Goal: Find specific page/section: Find specific page/section

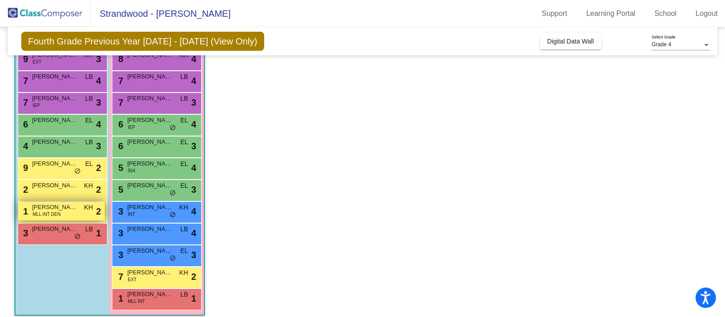
scroll to position [190, 0]
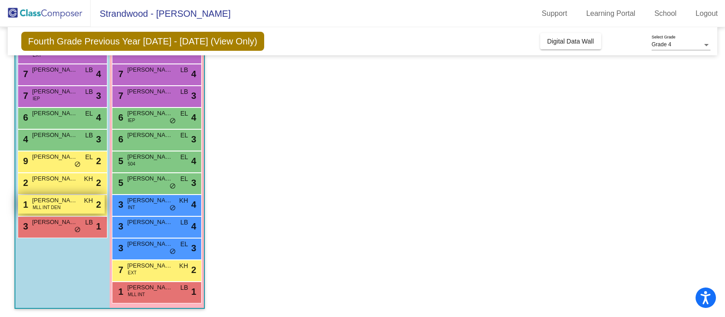
click at [62, 206] on div "1 Anuar Kabulov MLL INT DEN KH lock do_not_disturb_alt 2" at bounding box center [61, 204] width 86 height 19
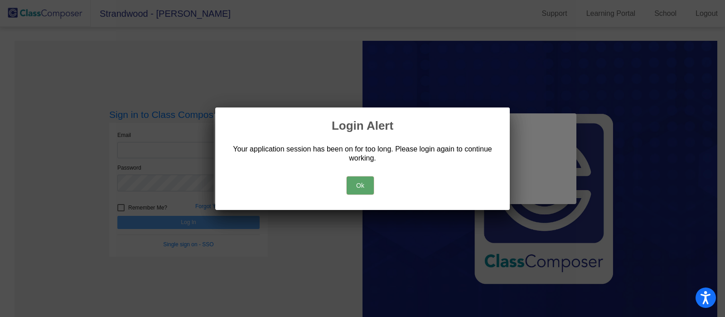
click at [362, 187] on button "Ok" at bounding box center [359, 185] width 27 height 18
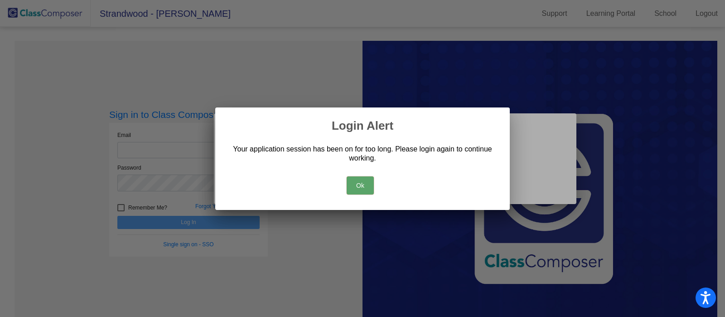
click at [354, 188] on button "Ok" at bounding box center [359, 185] width 27 height 18
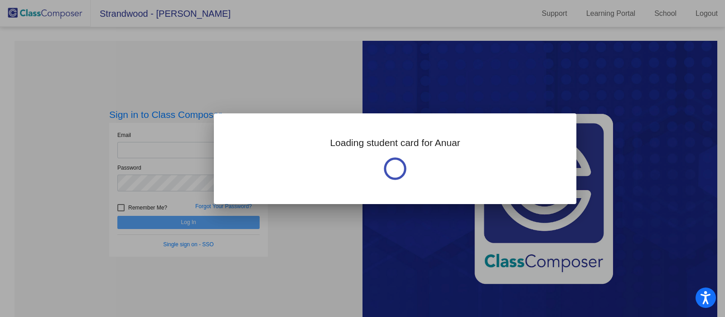
click at [278, 76] on div at bounding box center [362, 158] width 725 height 317
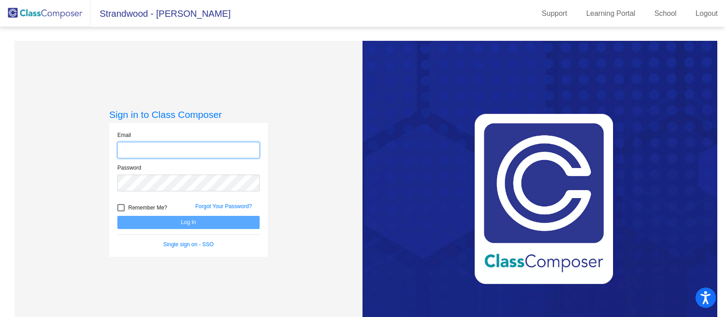
click at [162, 146] on input "email" at bounding box center [188, 150] width 142 height 17
type input "[EMAIL_ADDRESS][DOMAIN_NAME]"
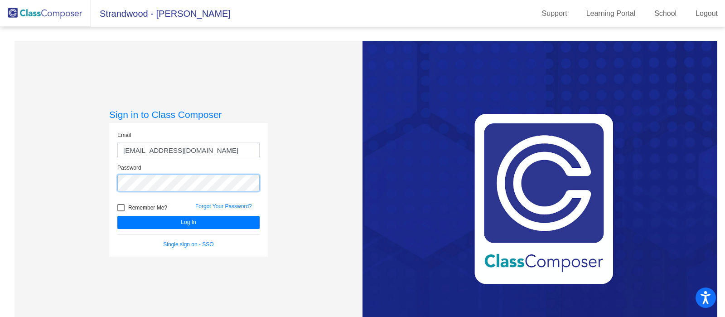
click at [117, 216] on button "Log In" at bounding box center [188, 222] width 142 height 13
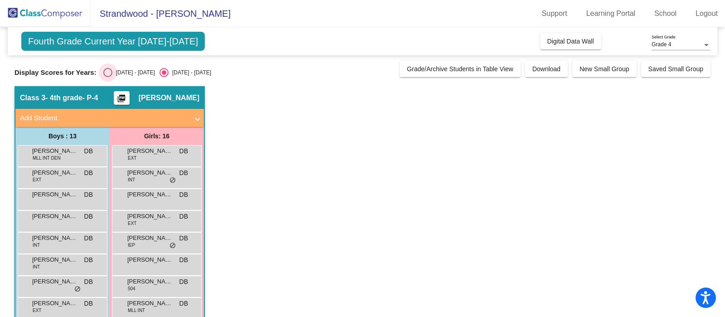
click at [109, 74] on div "Select an option" at bounding box center [107, 72] width 9 height 9
click at [108, 77] on input "[DATE] - [DATE]" at bounding box center [107, 77] width 0 height 0
radio input "true"
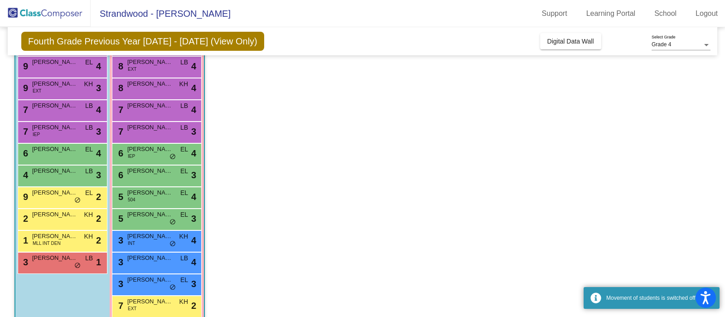
scroll to position [190, 0]
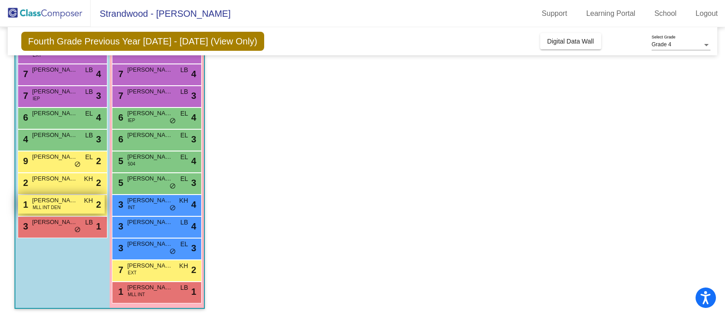
click at [75, 205] on div "1 Anuar Kabulov MLL INT DEN KH lock do_not_disturb_alt 2" at bounding box center [61, 204] width 86 height 19
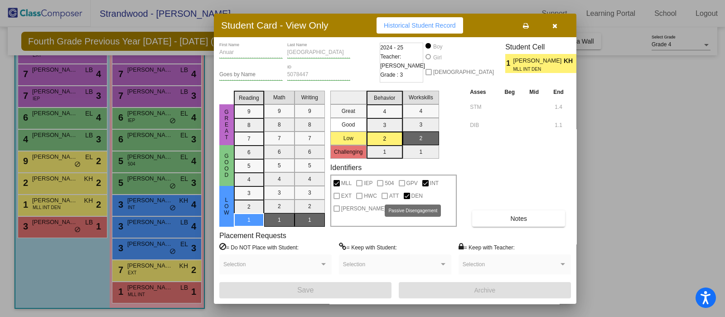
click at [407, 196] on div at bounding box center [407, 195] width 6 height 6
click at [59, 236] on div at bounding box center [362, 158] width 725 height 317
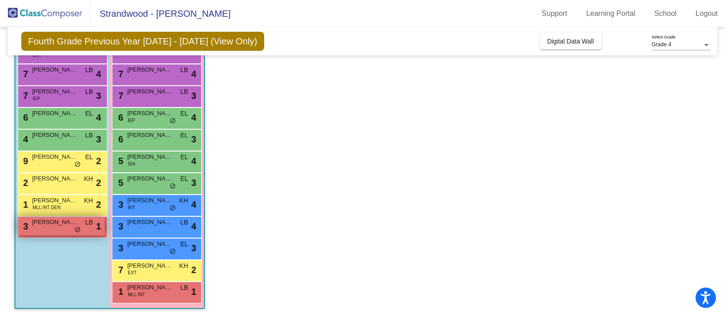
click at [56, 224] on span "[PERSON_NAME]" at bounding box center [54, 221] width 45 height 9
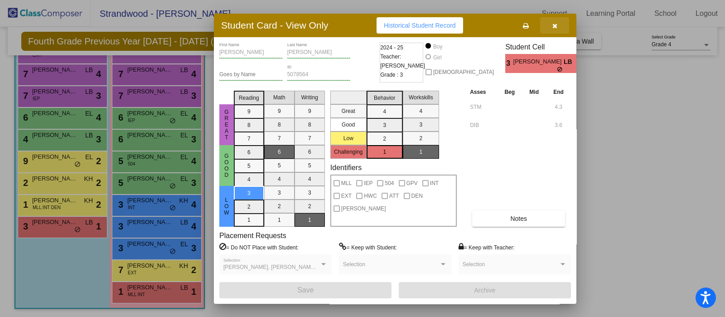
click at [556, 23] on icon "button" at bounding box center [554, 26] width 5 height 6
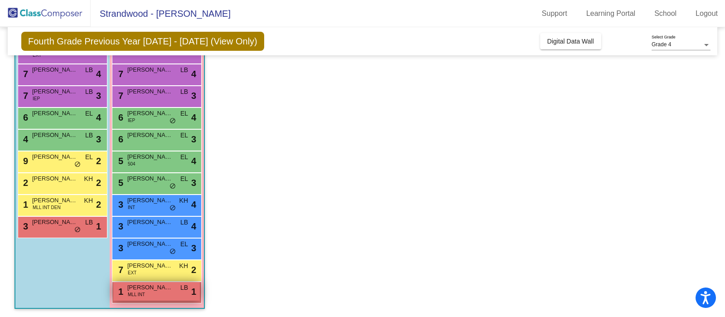
click at [152, 293] on div "1 [PERSON_NAME] MLL INT LB lock do_not_disturb_alt 1" at bounding box center [156, 291] width 86 height 19
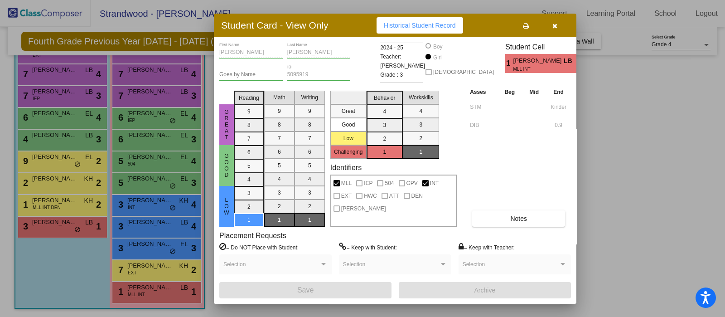
click at [556, 23] on icon "button" at bounding box center [554, 26] width 5 height 6
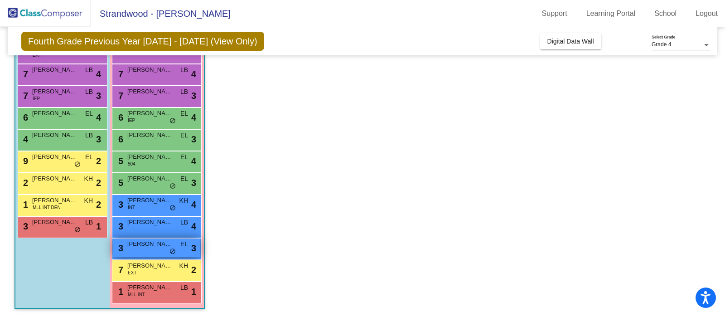
click at [143, 253] on div "3 [PERSON_NAME] EL lock do_not_disturb_alt 3" at bounding box center [156, 247] width 86 height 19
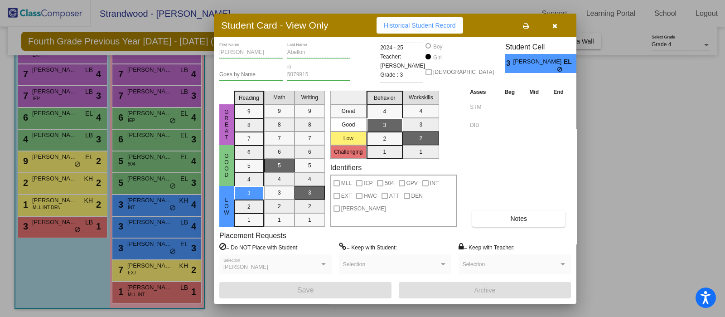
click at [652, 125] on div at bounding box center [362, 158] width 725 height 317
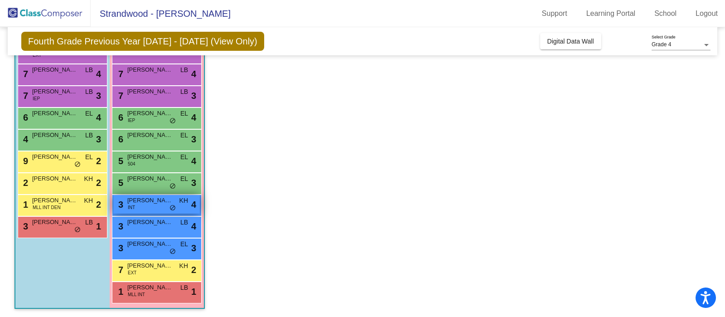
click at [150, 210] on div "3 [PERSON_NAME] INT KH lock do_not_disturb_alt 4" at bounding box center [156, 204] width 86 height 19
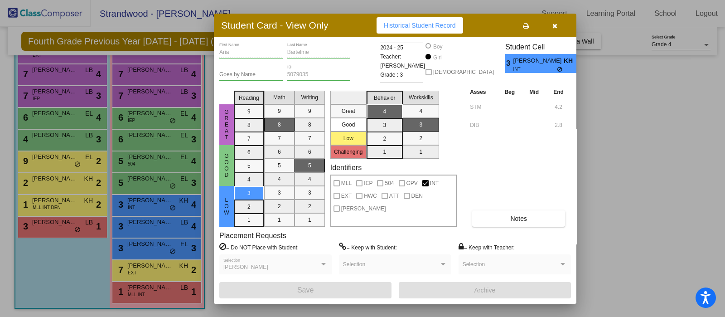
click at [611, 181] on div at bounding box center [362, 158] width 725 height 317
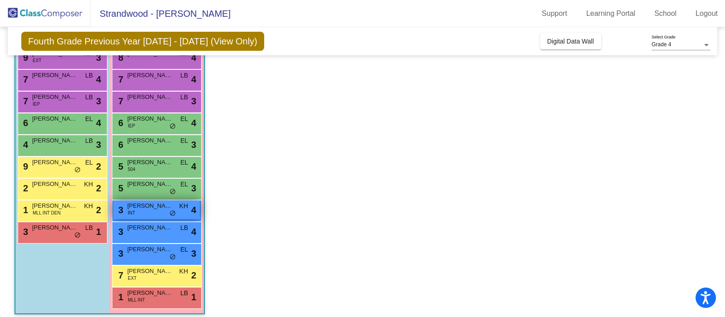
scroll to position [185, 0]
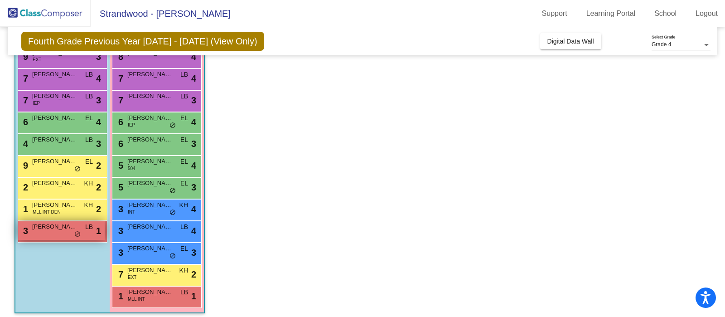
click at [66, 233] on div "3 [PERSON_NAME] LB lock do_not_disturb_alt 1" at bounding box center [61, 230] width 86 height 19
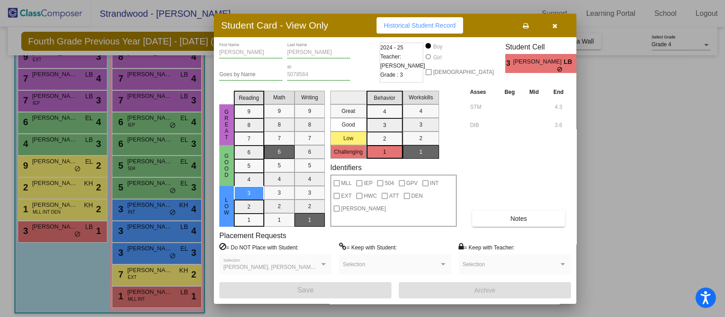
click at [652, 200] on div at bounding box center [362, 158] width 725 height 317
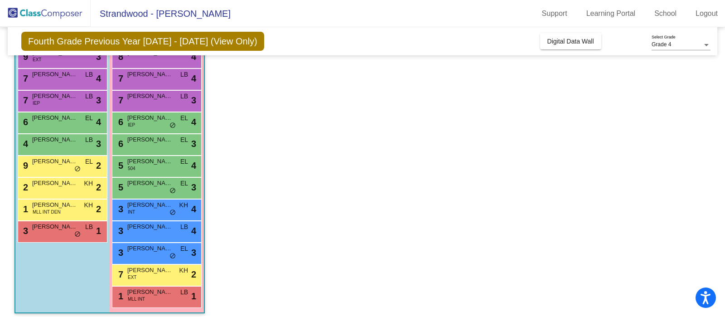
scroll to position [0, 0]
